Goal: Transaction & Acquisition: Purchase product/service

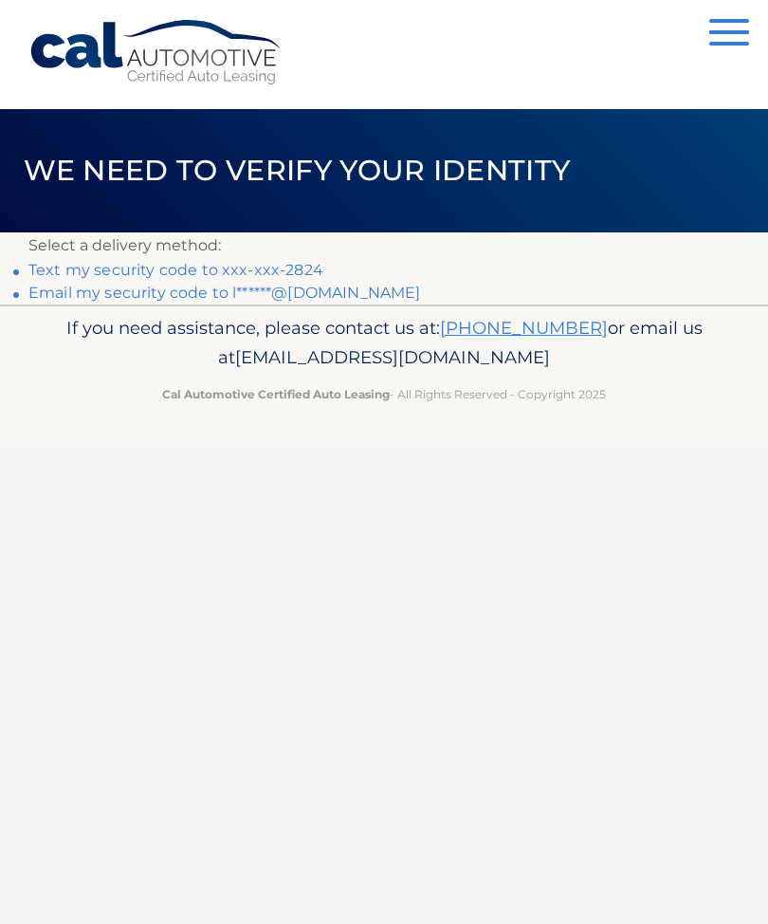
click at [114, 266] on link "Text my security code to xxx-xxx-2824" at bounding box center [175, 270] width 295 height 18
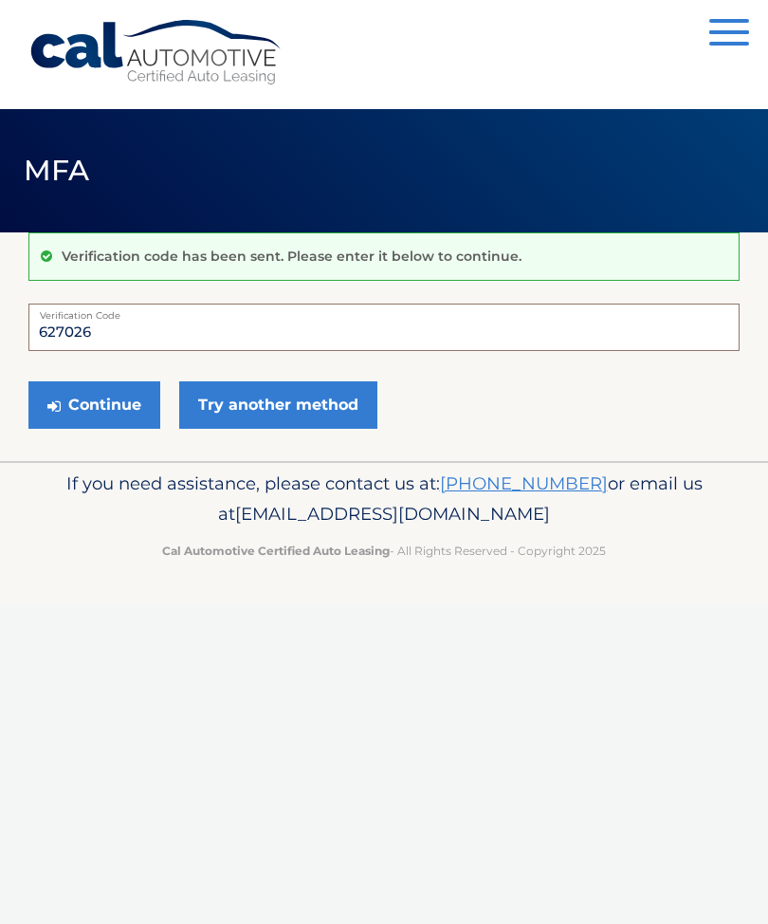
type input "627026"
click at [98, 411] on button "Continue" at bounding box center [94, 404] width 132 height 47
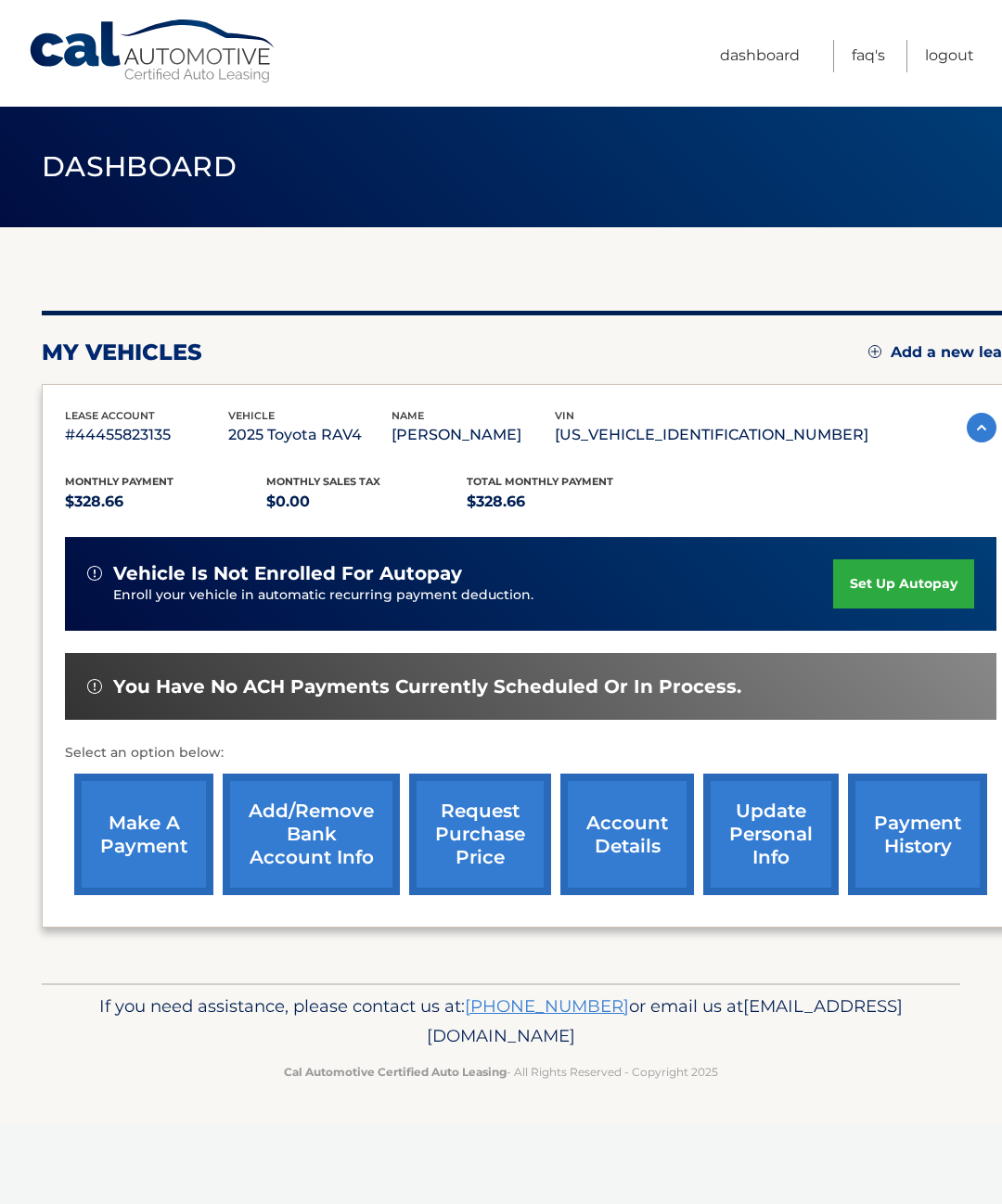
click at [139, 818] on link "make a payment" at bounding box center [144, 834] width 139 height 121
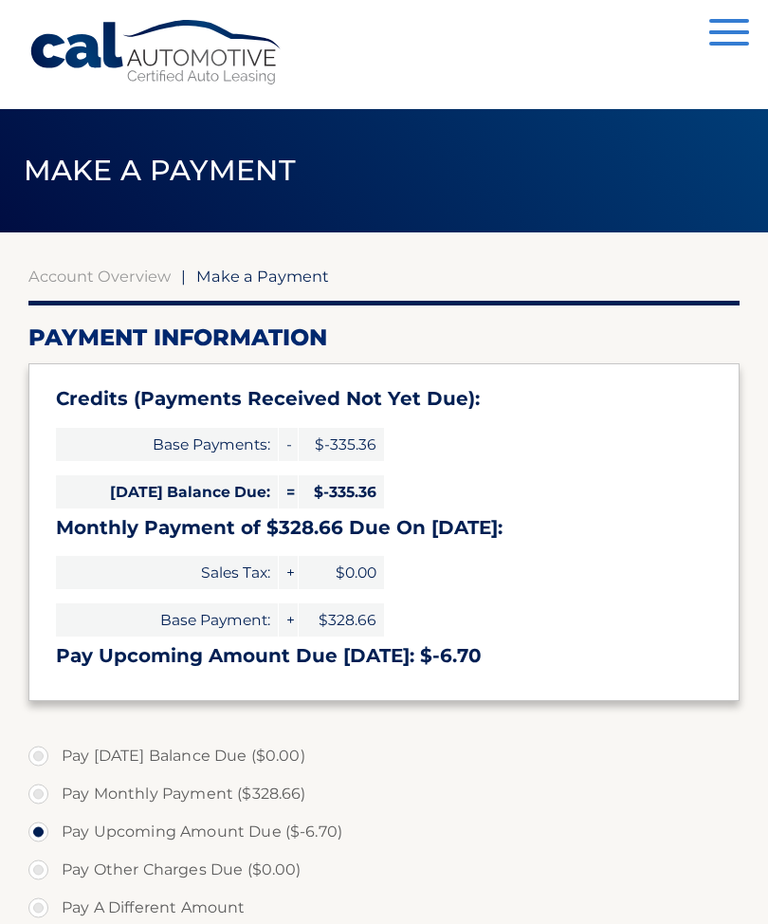
select select "N2MyY2UyMDktYzg1Yy00ZDRhLWI4NDctMzJiNDYyN2UxODE5"
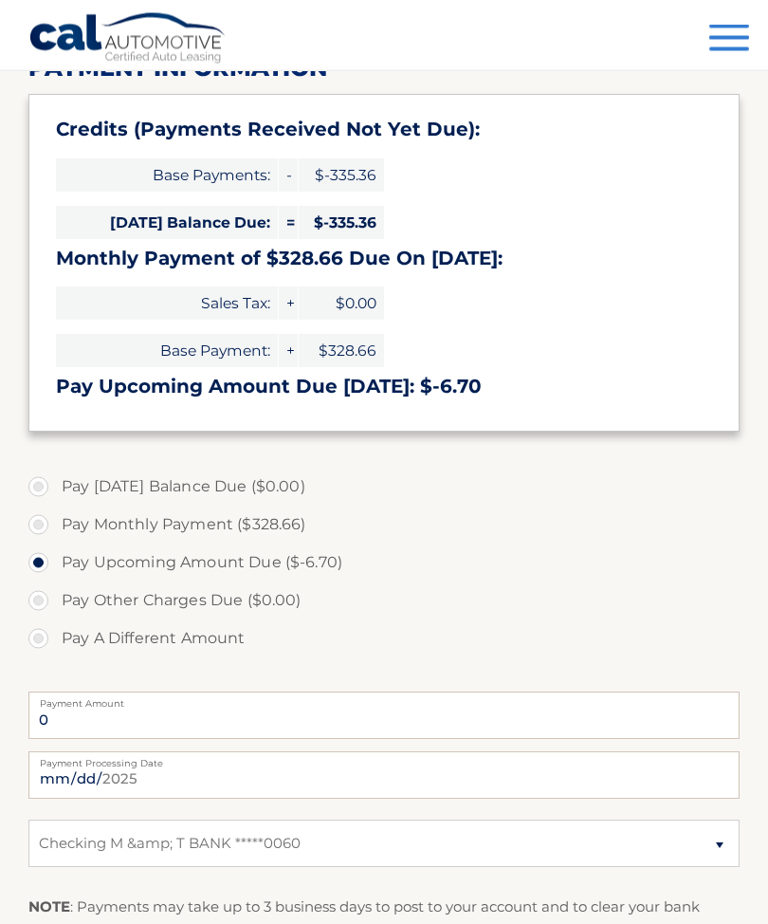
scroll to position [273, 0]
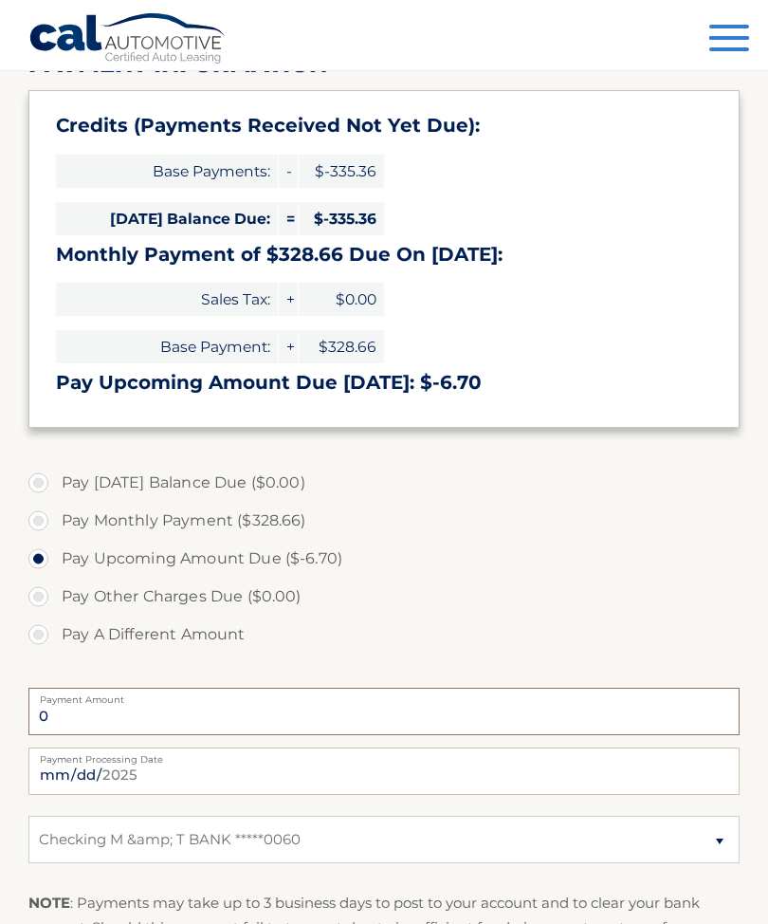
click at [562, 701] on input "0" at bounding box center [383, 711] width 711 height 47
click at [527, 693] on label "Payment Amount" at bounding box center [383, 695] width 711 height 15
click at [527, 693] on input "0" at bounding box center [383, 711] width 711 height 47
click at [31, 519] on label "Pay Monthly Payment ($328.66)" at bounding box center [383, 521] width 711 height 38
click at [36, 519] on input "Pay Monthly Payment ($328.66)" at bounding box center [45, 517] width 19 height 30
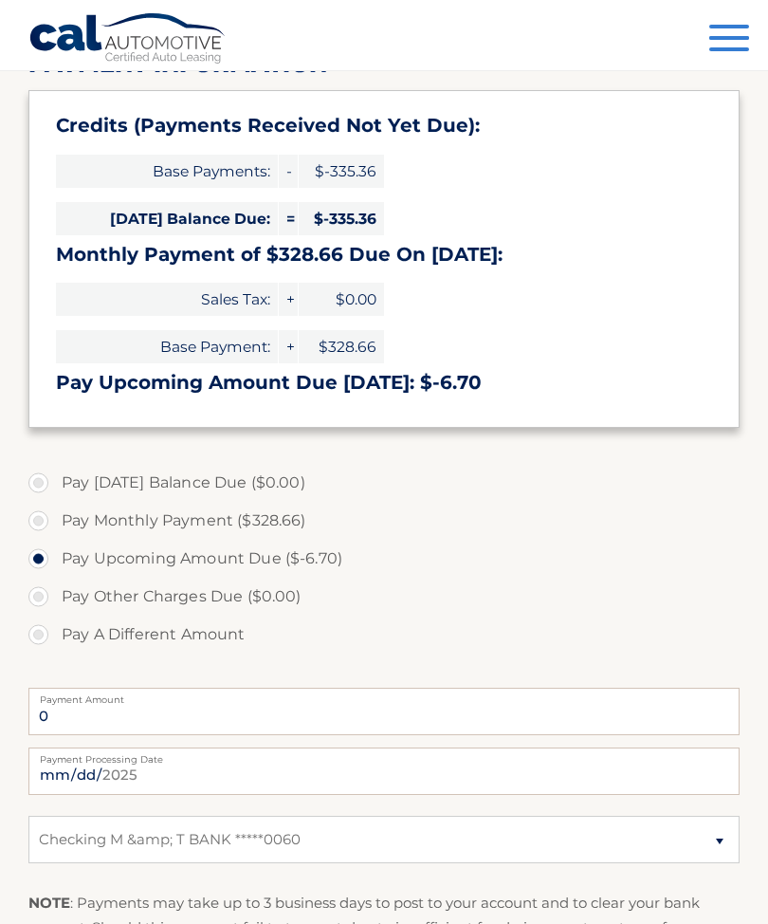
radio input "true"
type input "328.66"
click at [18, 617] on section "Account Overview | Make a Payment Payment Information Credits (Payments Receive…" at bounding box center [384, 535] width 768 height 1153
click at [38, 627] on label "Pay A Different Amount" at bounding box center [383, 634] width 711 height 38
click at [38, 627] on input "Pay A Different Amount" at bounding box center [45, 630] width 19 height 30
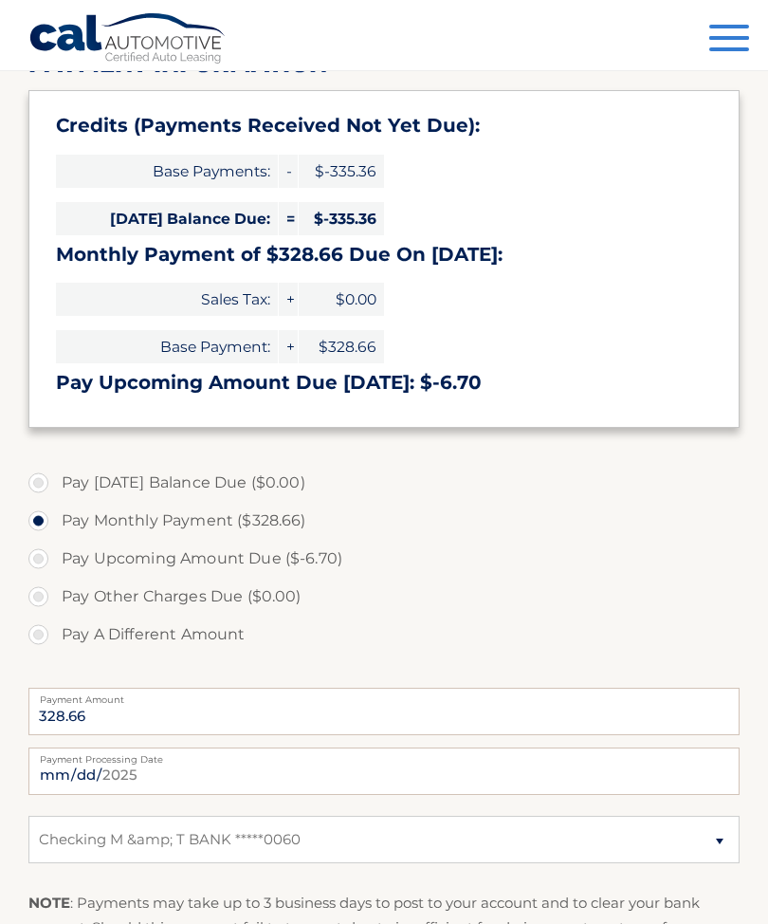
radio input "true"
click at [595, 716] on input "Payment Amount" at bounding box center [383, 711] width 711 height 47
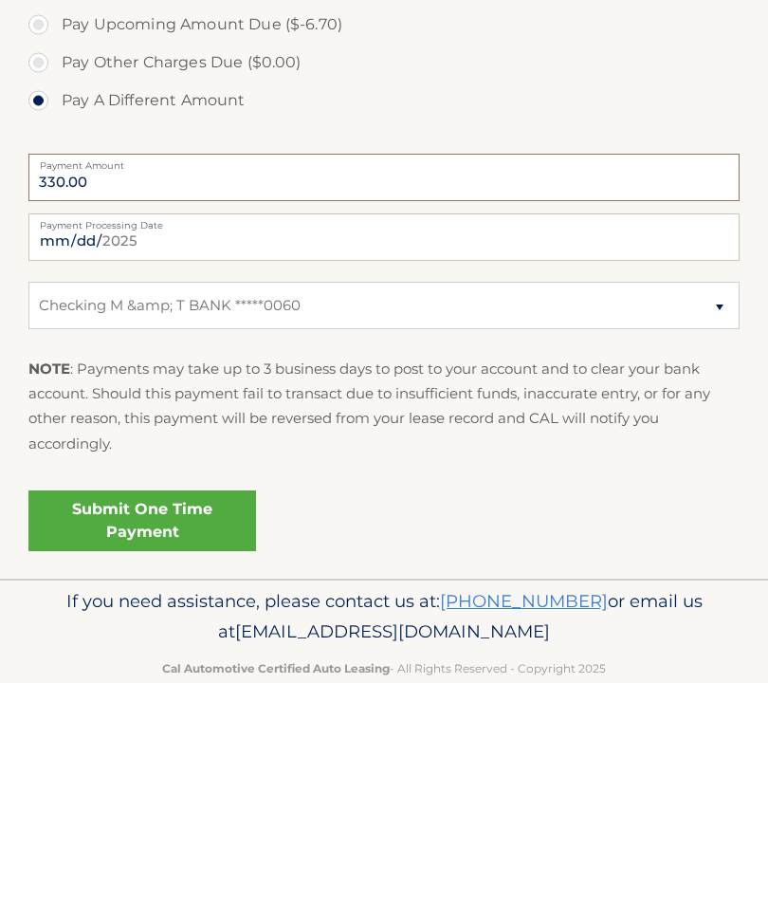
scroll to position [600, 0]
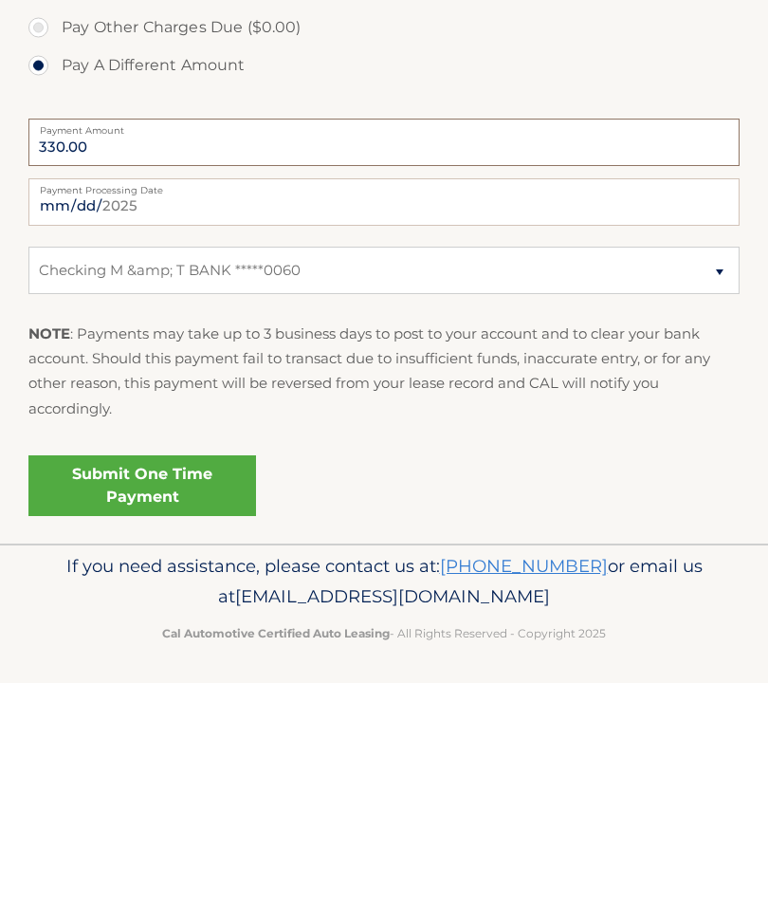
type input "330.00"
click at [138, 696] on link "Submit One Time Payment" at bounding box center [142, 726] width 228 height 61
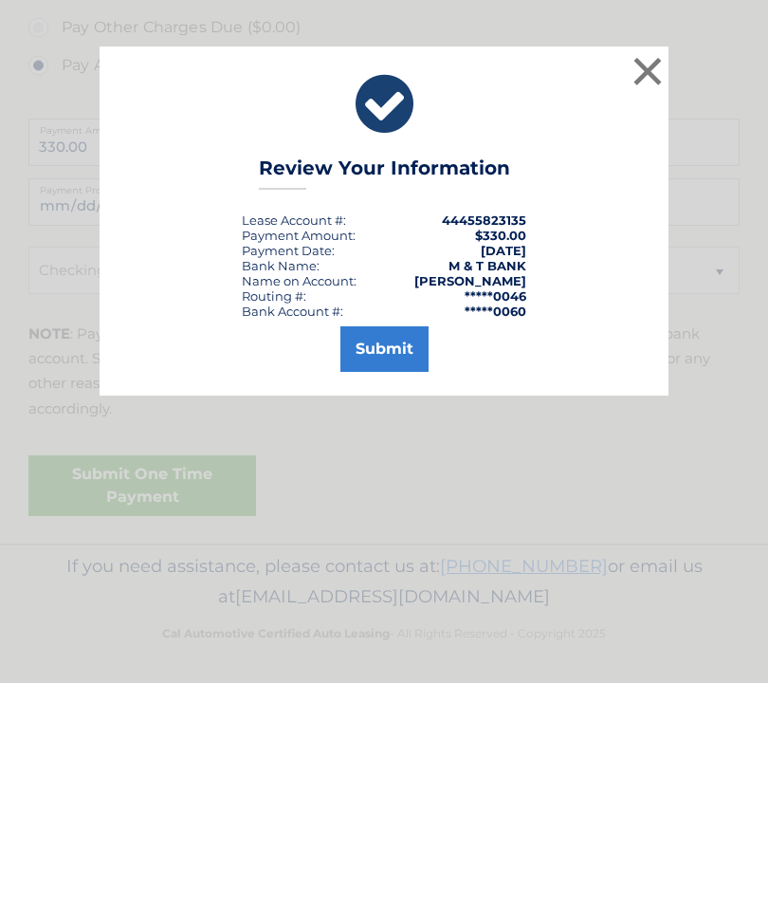
scroll to position [538, 0]
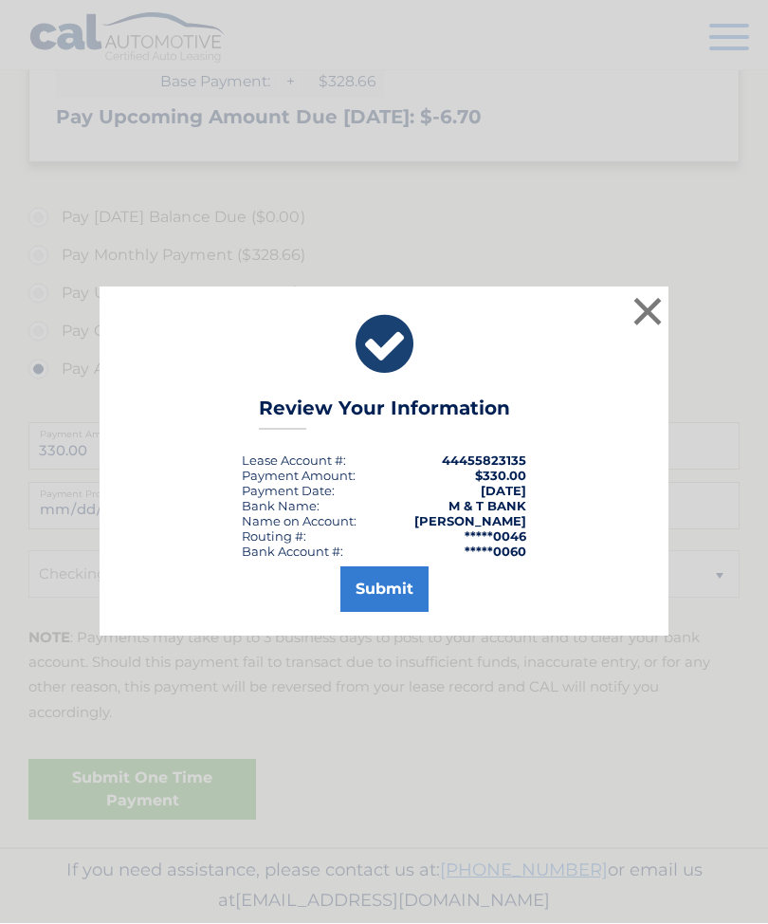
click at [403, 613] on button "Submit" at bounding box center [384, 590] width 88 height 46
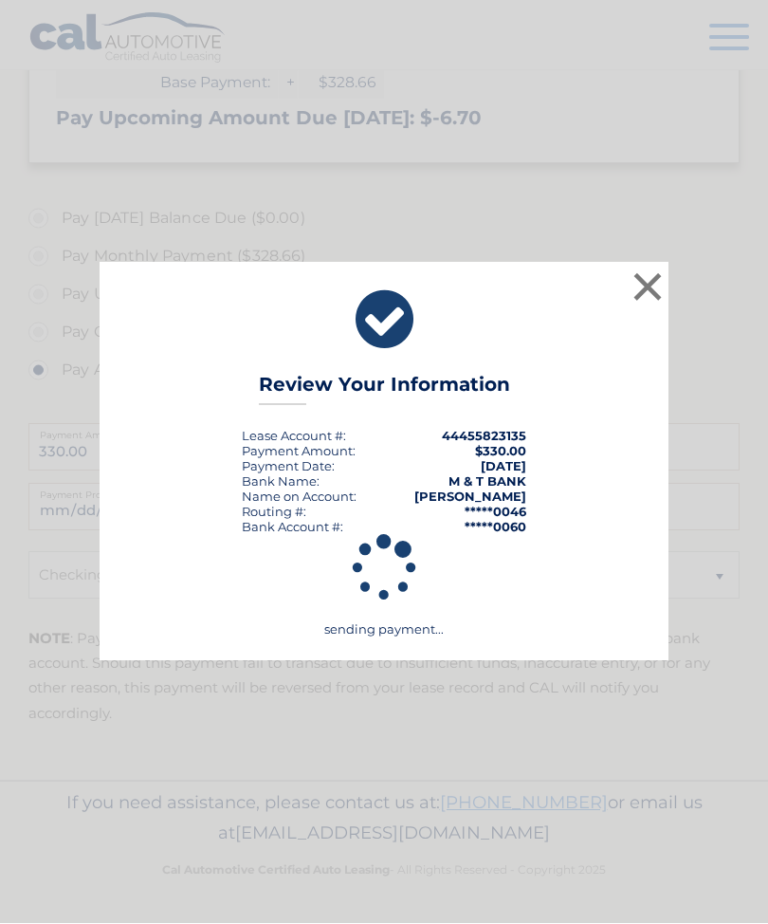
scroll to position [469, 0]
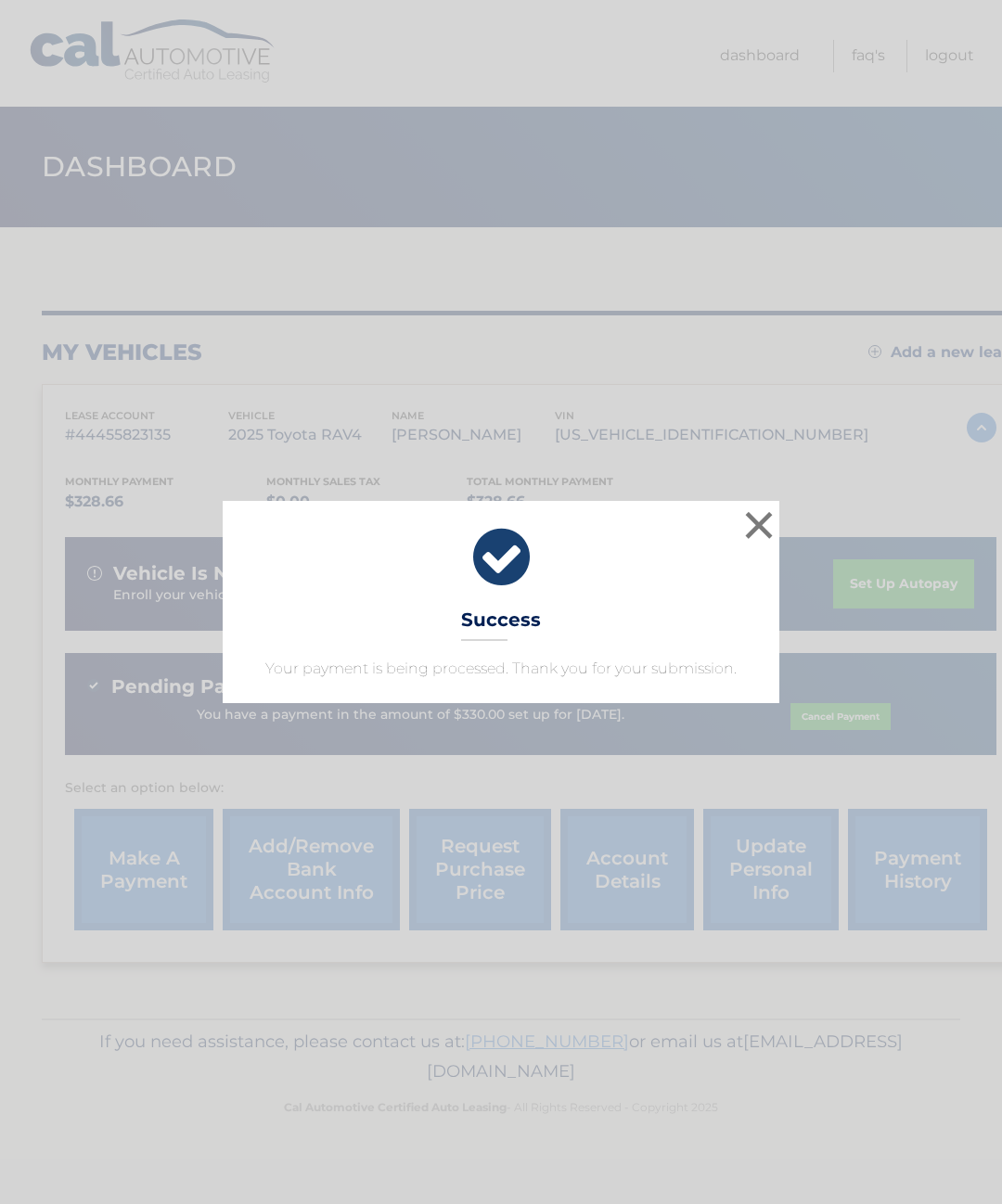
click at [747, 515] on button "×" at bounding box center [759, 525] width 37 height 37
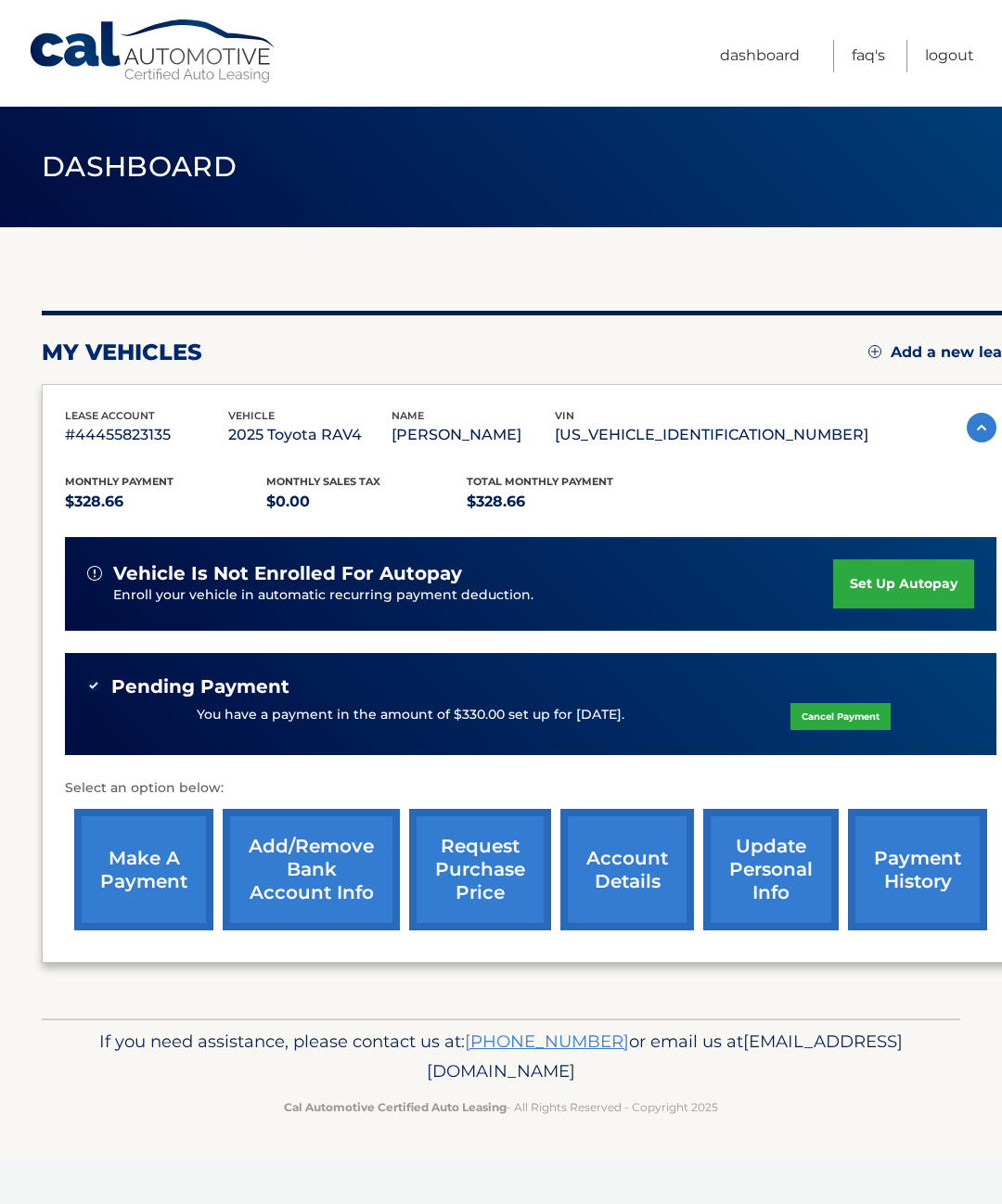
click at [881, 854] on link "payment history" at bounding box center [918, 870] width 139 height 121
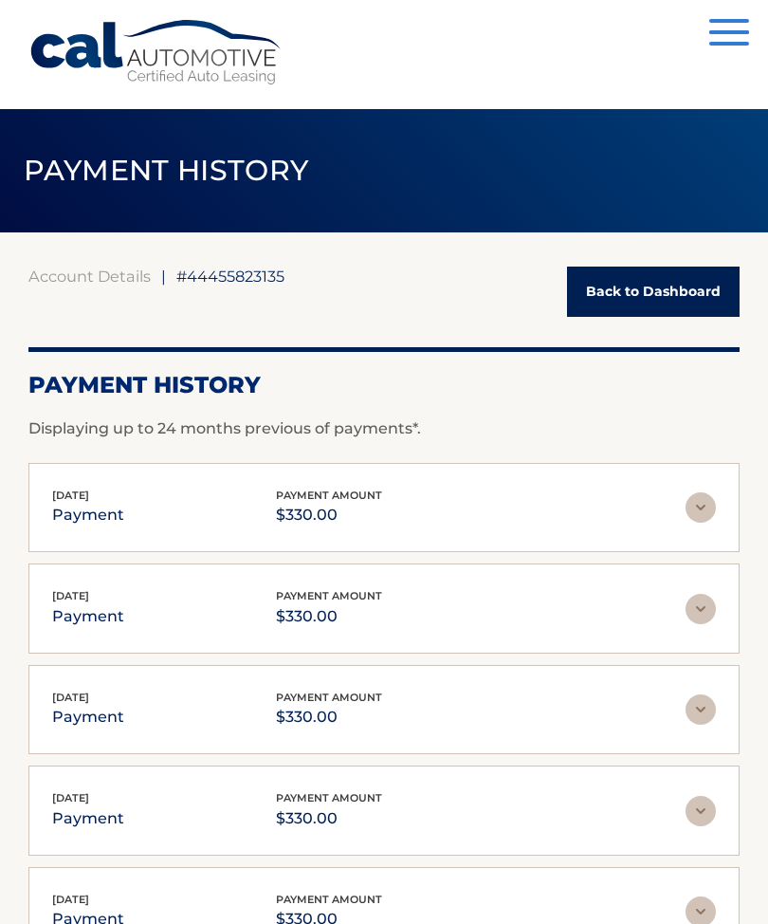
click at [725, 19] on span "button" at bounding box center [729, 21] width 40 height 4
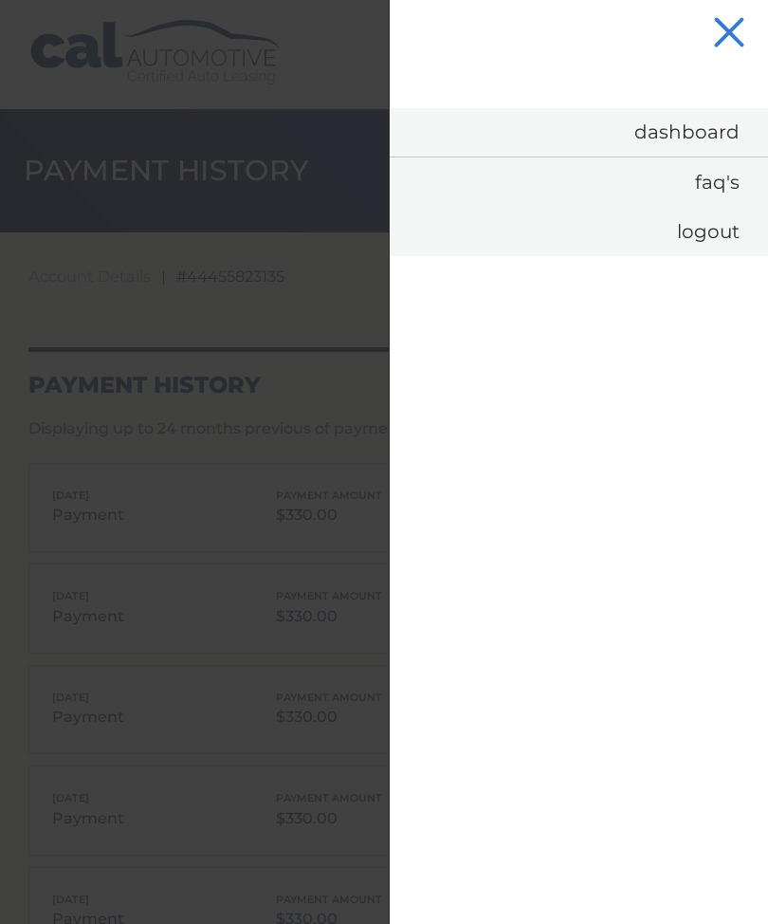
click at [149, 46] on div at bounding box center [384, 462] width 768 height 924
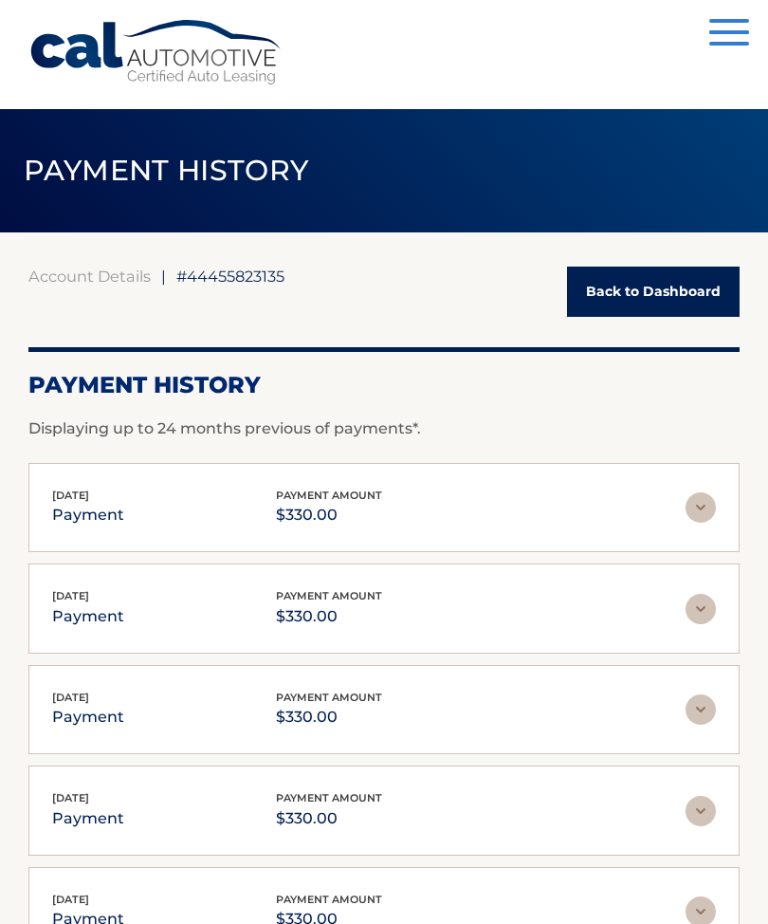
click at [235, 284] on span "#44455823135" at bounding box center [230, 275] width 108 height 19
click at [216, 266] on span "#44455823135" at bounding box center [230, 275] width 108 height 19
click at [657, 297] on link "Back to Dashboard" at bounding box center [653, 291] width 173 height 50
click at [671, 284] on link "Back to Dashboard" at bounding box center [653, 291] width 173 height 50
click at [667, 283] on link "Back to Dashboard" at bounding box center [653, 291] width 173 height 50
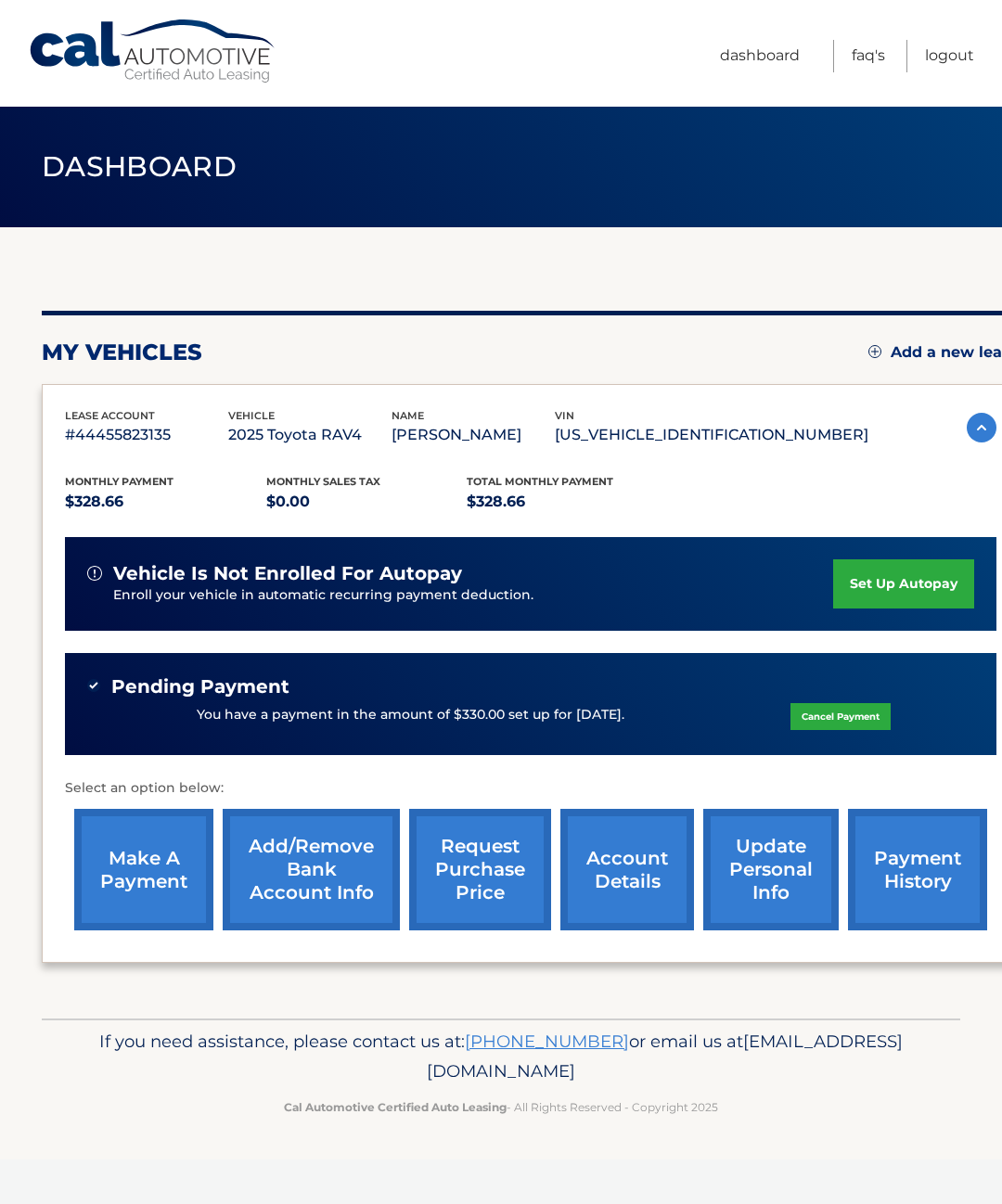
click at [941, 67] on link "Logout" at bounding box center [949, 56] width 49 height 32
